Goal: Information Seeking & Learning: Understand process/instructions

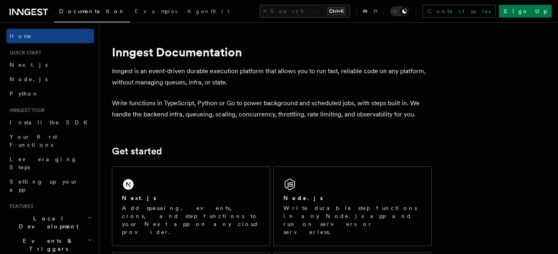
click at [34, 64] on link "Next.js" at bounding box center [50, 65] width 88 height 14
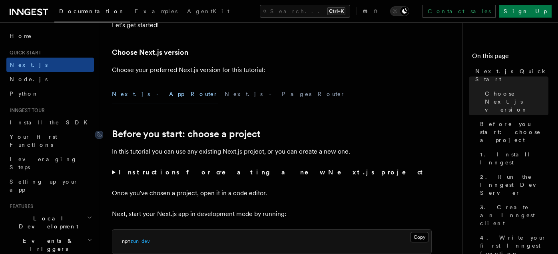
scroll to position [176, 0]
click at [225, 100] on button "Next.js - Pages Router" at bounding box center [285, 95] width 121 height 18
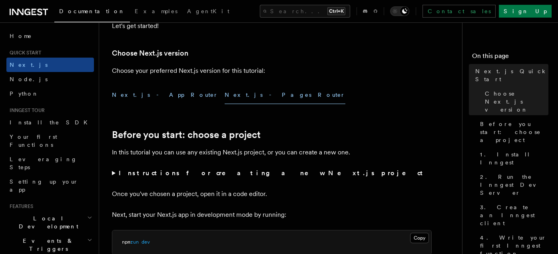
click at [143, 99] on button "Next.js - App Router" at bounding box center [165, 95] width 106 height 18
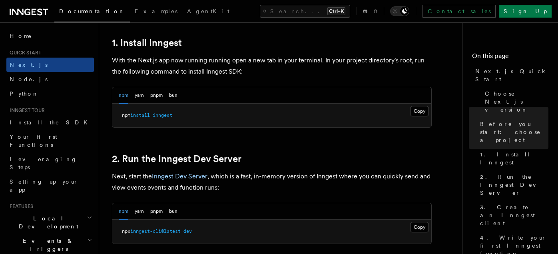
scroll to position [441, 0]
click at [420, 107] on button "Copy Copied" at bounding box center [419, 110] width 19 height 10
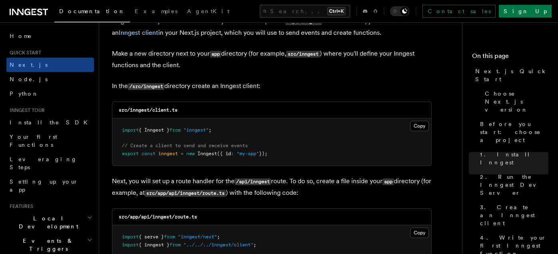
scroll to position [987, 0]
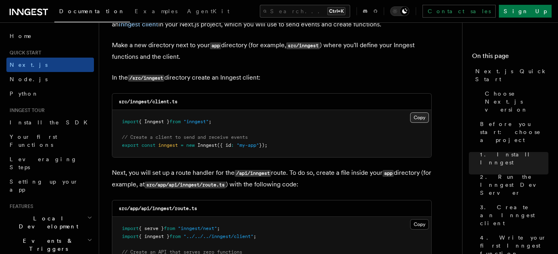
click at [419, 113] on button "Copy Copied" at bounding box center [419, 117] width 19 height 10
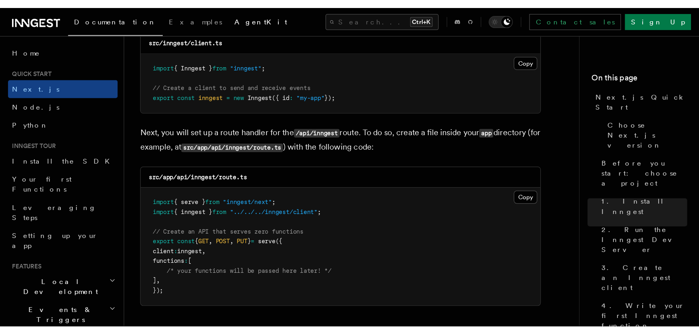
scroll to position [1060, 0]
